Goal: Transaction & Acquisition: Obtain resource

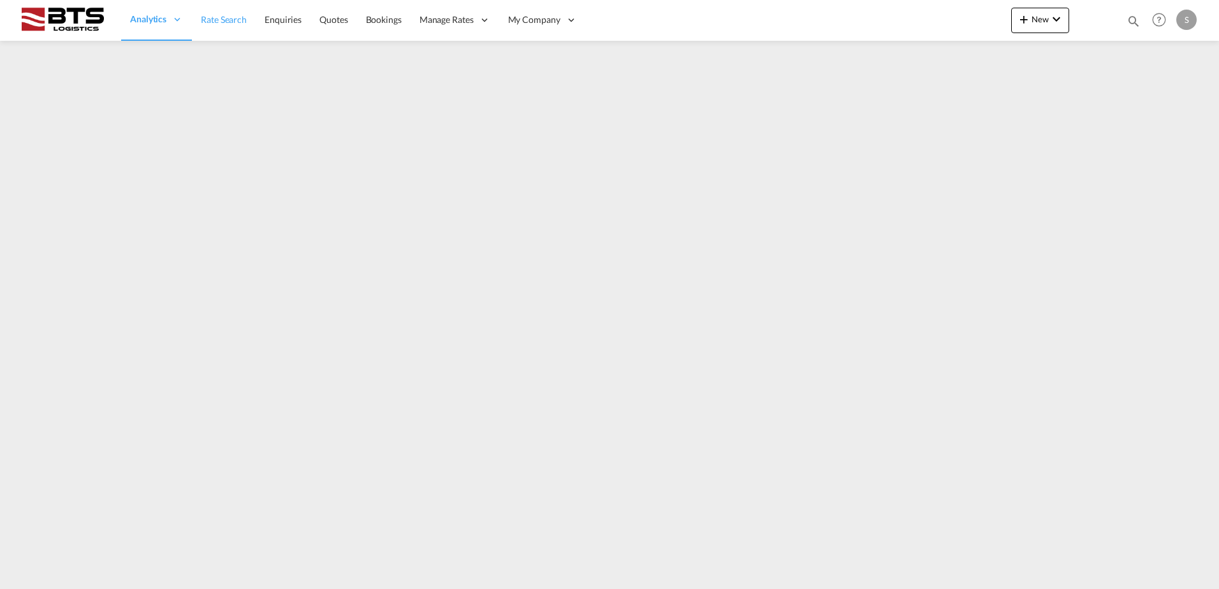
click at [221, 25] on span "Rate Search" at bounding box center [224, 19] width 46 height 11
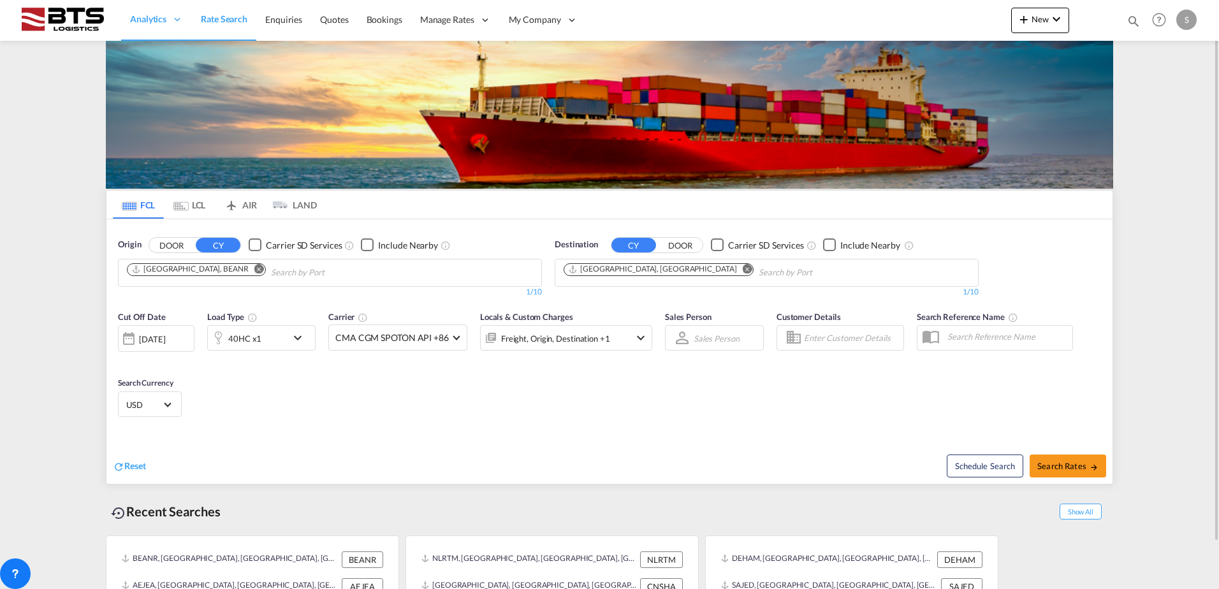
click at [254, 270] on md-icon "Remove" at bounding box center [259, 269] width 10 height 10
click at [202, 272] on input "Chips input." at bounding box center [187, 273] width 121 height 20
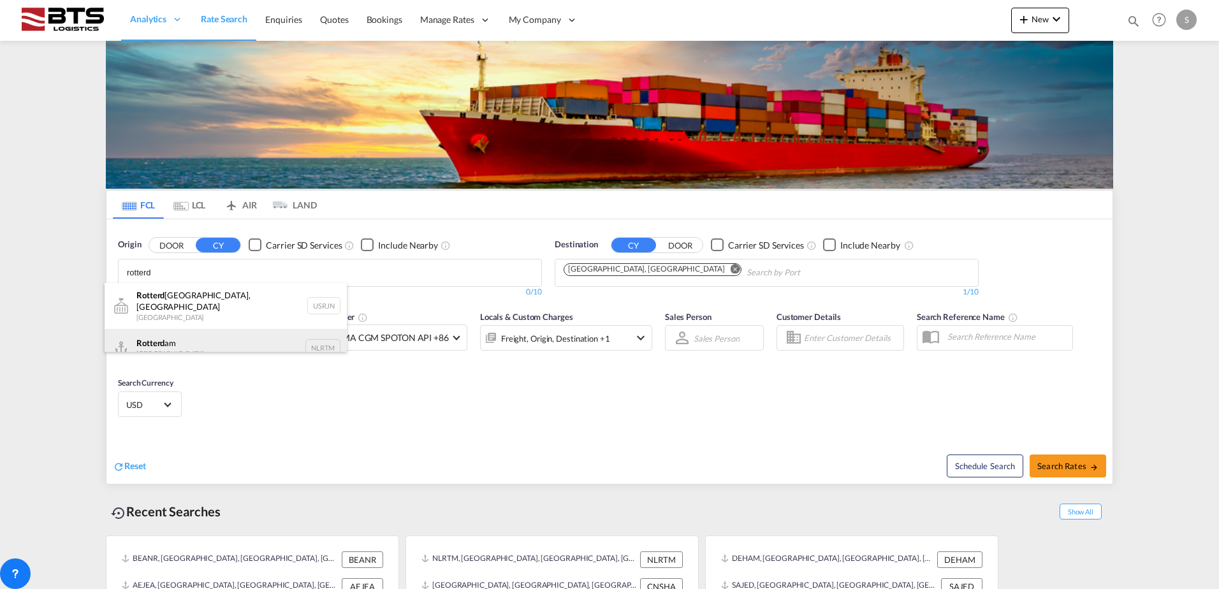
type input "rotterd"
click at [205, 331] on div "Rotterd am [GEOGRAPHIC_DATA] NLRTM" at bounding box center [226, 348] width 242 height 38
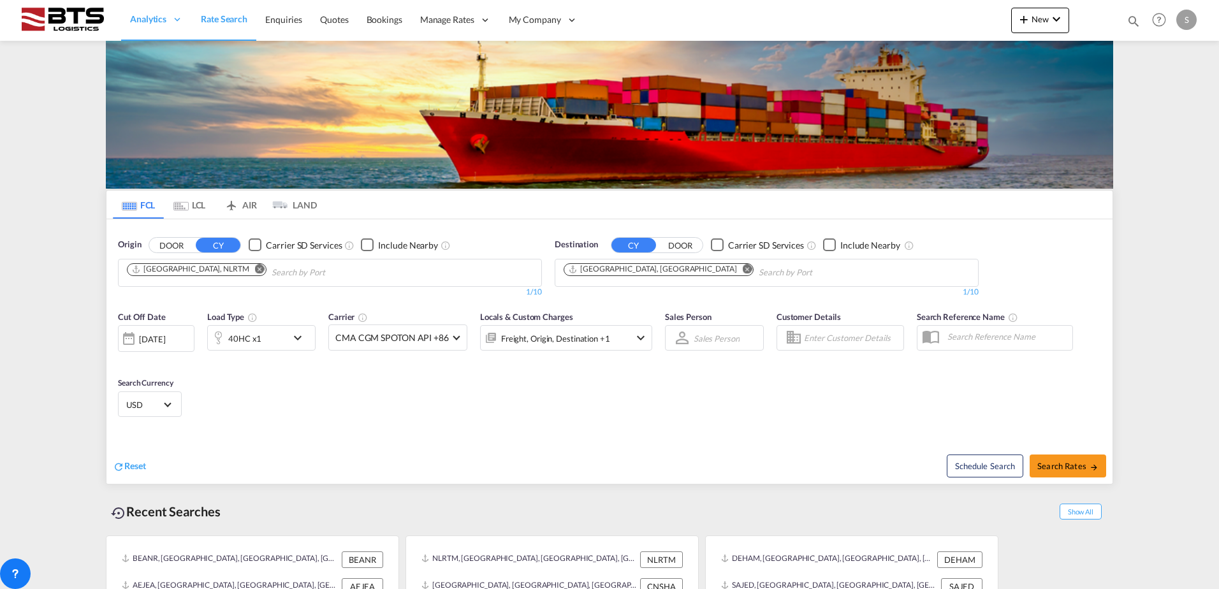
click at [743, 270] on md-icon "Remove" at bounding box center [748, 269] width 10 height 10
click at [639, 270] on input "Chips input." at bounding box center [623, 273] width 121 height 20
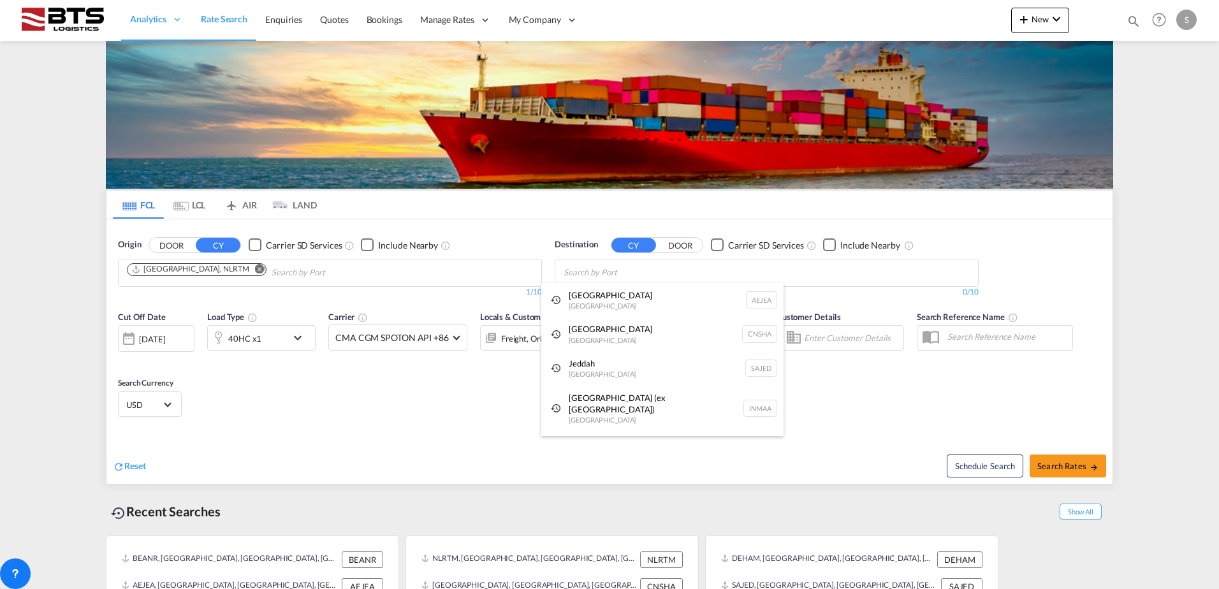
type input "l"
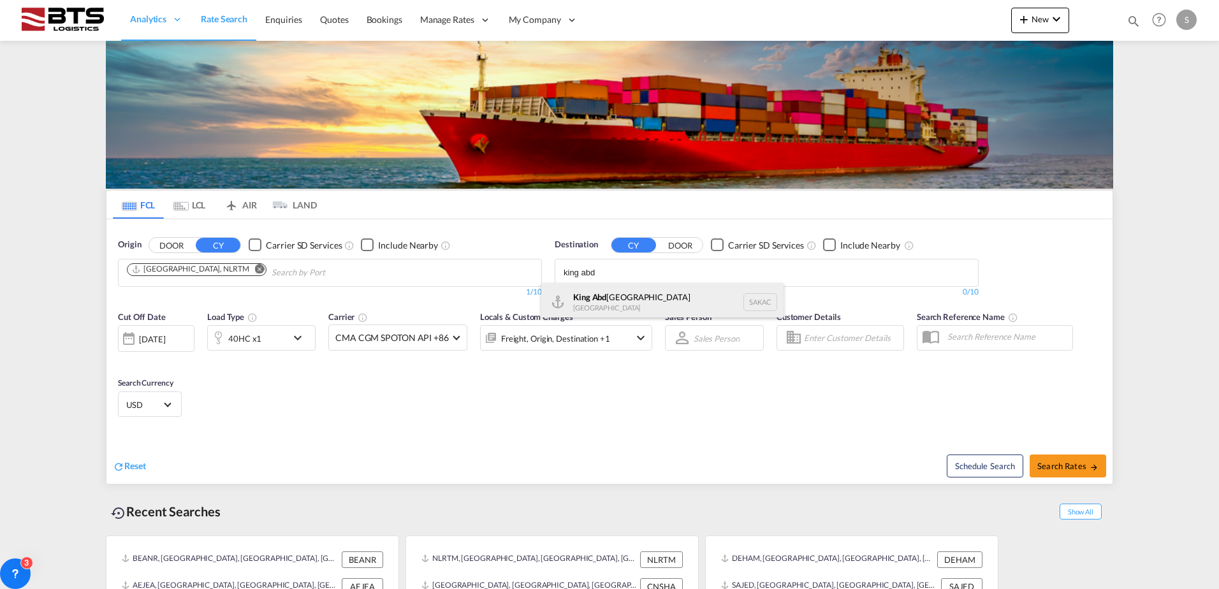
type input "king abd"
click at [624, 295] on div "King Abd ullah City [GEOGRAPHIC_DATA] SAKAC" at bounding box center [662, 302] width 242 height 38
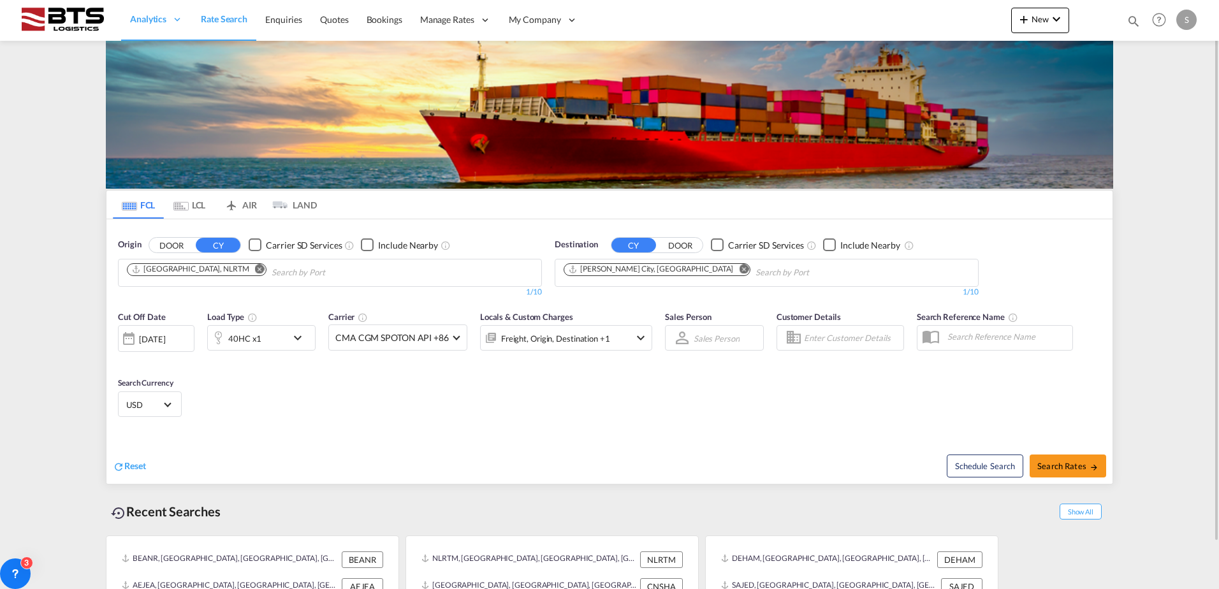
click at [297, 340] on md-icon "icon-chevron-down" at bounding box center [301, 337] width 22 height 15
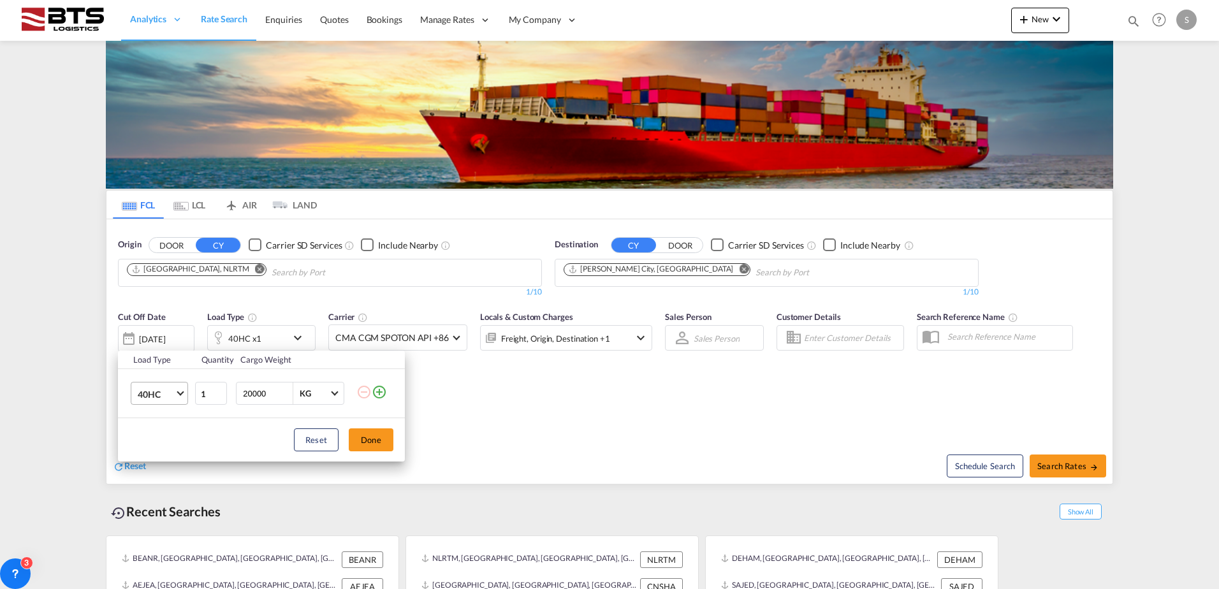
click at [174, 388] on span "40HC" at bounding box center [156, 394] width 37 height 13
click at [163, 338] on md-option "20GP" at bounding box center [170, 332] width 87 height 31
click at [362, 441] on button "Done" at bounding box center [371, 439] width 45 height 23
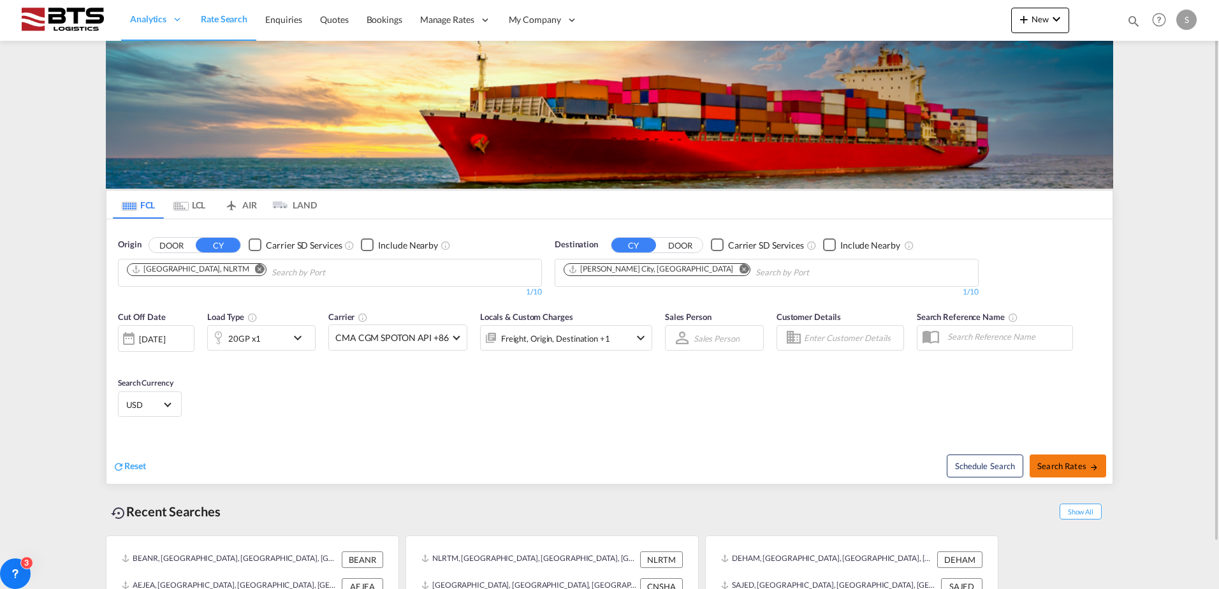
click at [1089, 463] on md-icon "icon-arrow-right" at bounding box center [1093, 467] width 9 height 9
type input "NLRTM to SAKAC / [DATE]"
